Goal: Information Seeking & Learning: Learn about a topic

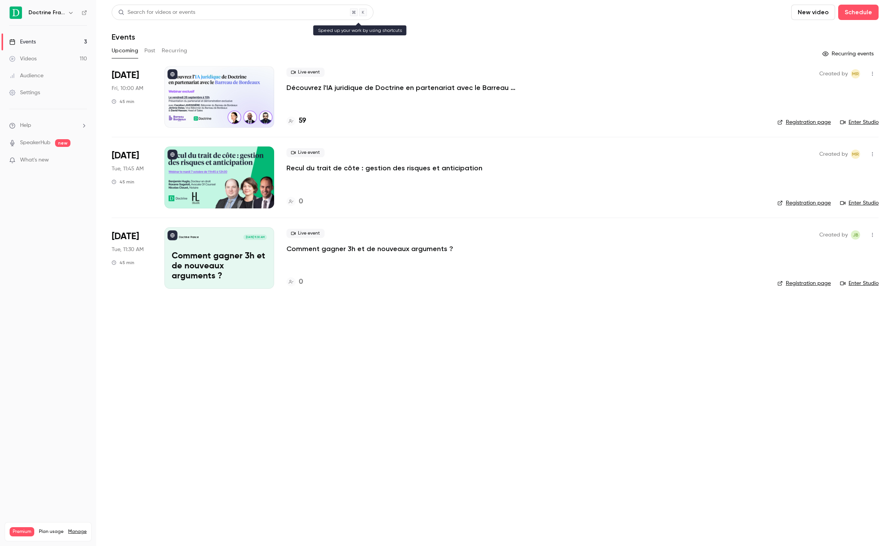
click at [225, 17] on div "Search for videos or events" at bounding box center [243, 12] width 262 height 15
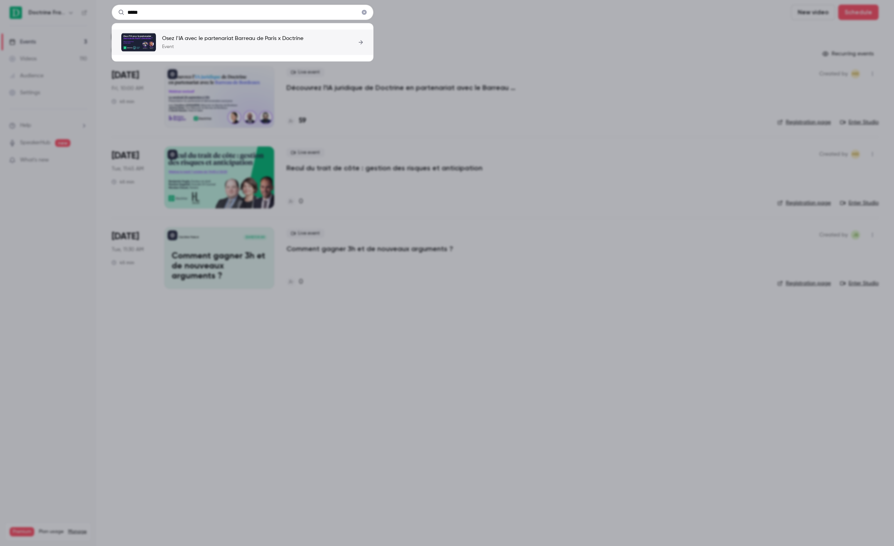
type input "*****"
click at [203, 42] on div "Osez l’IA avec le partenariat Barreau de Paris x Doctrine Event" at bounding box center [232, 42] width 141 height 15
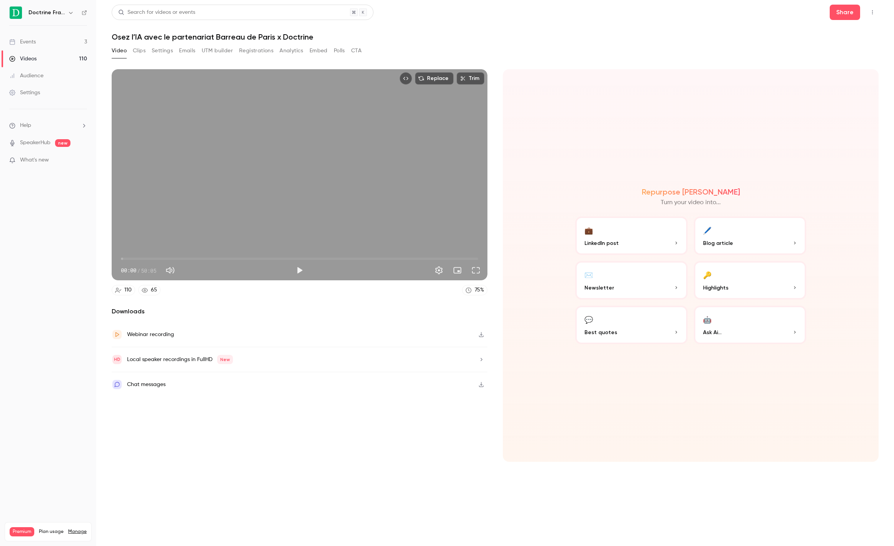
click at [294, 37] on h1 "Osez l’IA avec le partenariat Barreau de Paris x Doctrine" at bounding box center [495, 36] width 767 height 9
copy div "Osez l’IA avec le partenariat Barreau de Paris x Doctrine Video Clips Settings …"
click at [268, 53] on button "Registrations" at bounding box center [256, 51] width 34 height 12
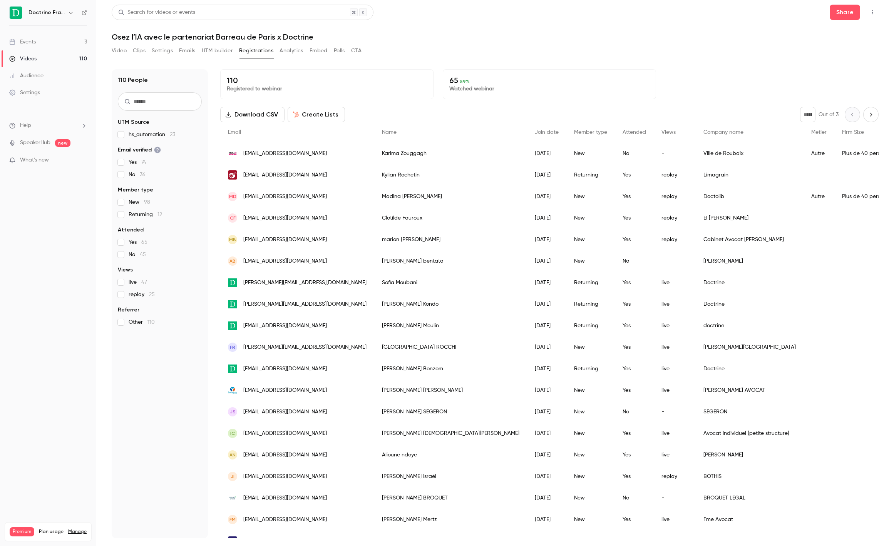
click at [360, 53] on button "CTA" at bounding box center [356, 51] width 10 height 12
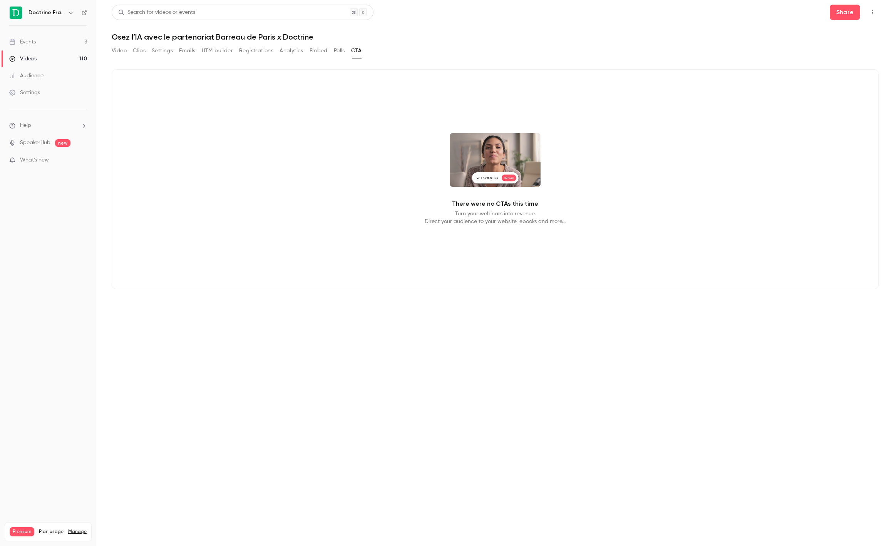
click at [165, 57] on div "Video Clips Settings Emails UTM builder Registrations Analytics Embed Polls CTA" at bounding box center [237, 52] width 250 height 15
click at [165, 52] on button "Settings" at bounding box center [162, 51] width 21 height 12
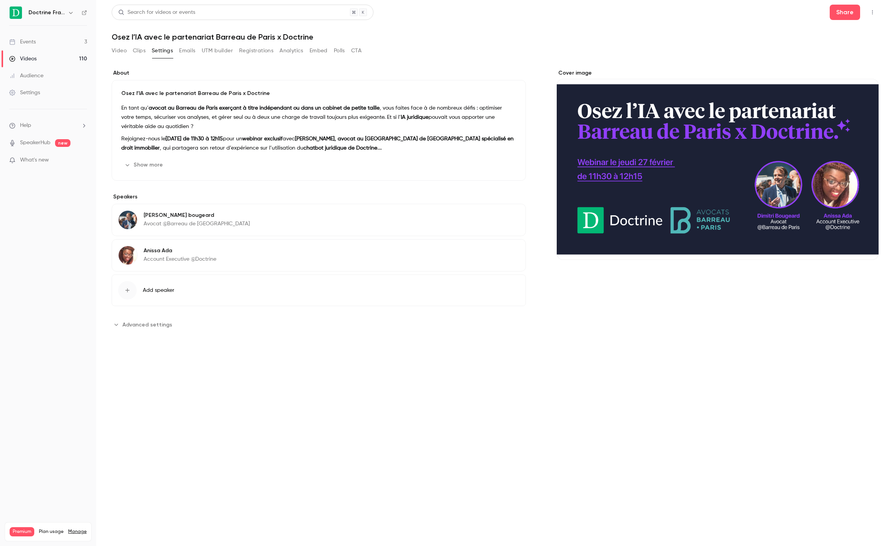
click at [182, 109] on strong "avocat au Barreau de Paris exerçant à titre indépendant ou dans un cabinet de p…" at bounding box center [264, 107] width 231 height 5
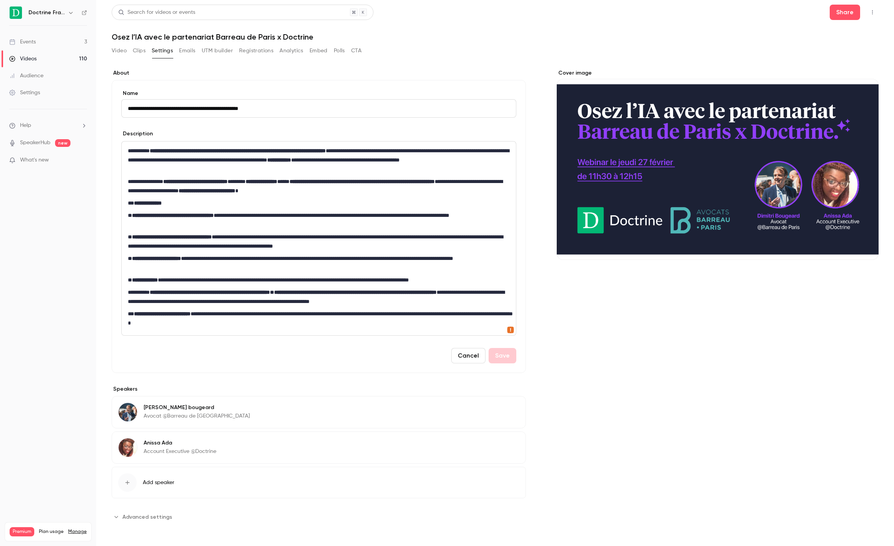
click at [180, 176] on div "**********" at bounding box center [319, 239] width 394 height 194
